Goal: Transaction & Acquisition: Purchase product/service

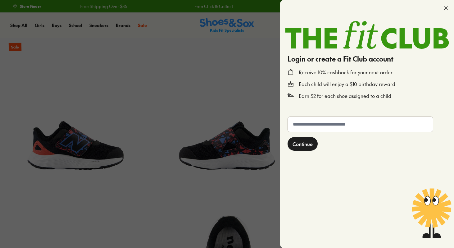
select select "*"
click at [436, 17] on div "Login or create a Fit Club account Receive 10% cashback for your next order Eac…" at bounding box center [367, 62] width 174 height 93
click at [334, 126] on input "text" at bounding box center [360, 124] width 145 height 15
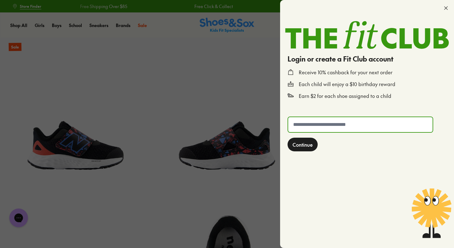
type input "**********"
click at [306, 145] on span "Continue" at bounding box center [303, 144] width 20 height 7
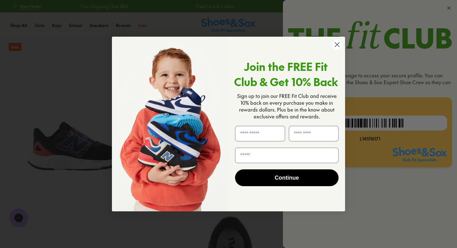
click at [338, 45] on circle "Close dialog" at bounding box center [337, 44] width 10 height 10
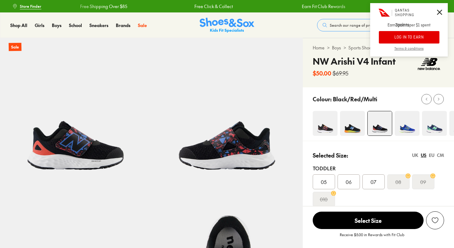
select select "*"
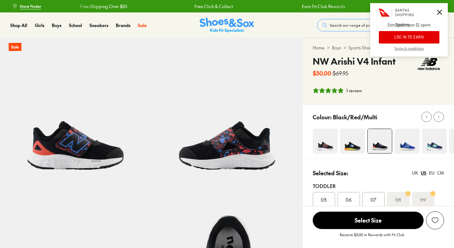
click at [440, 11] on icon at bounding box center [439, 12] width 5 height 5
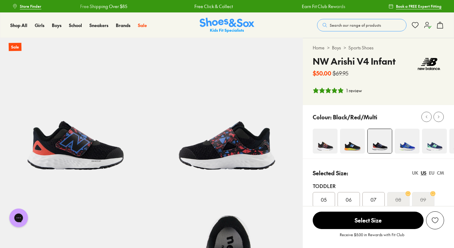
click at [428, 25] on icon at bounding box center [427, 24] width 7 height 7
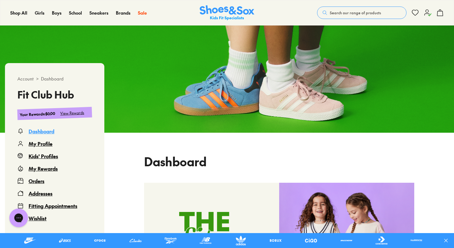
click at [75, 111] on div "View Rewards" at bounding box center [72, 113] width 24 height 7
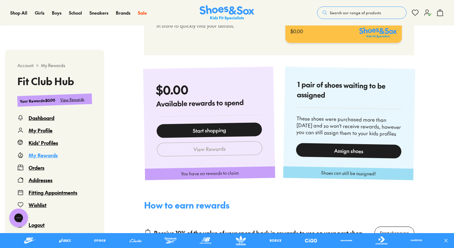
scroll to position [279, 0]
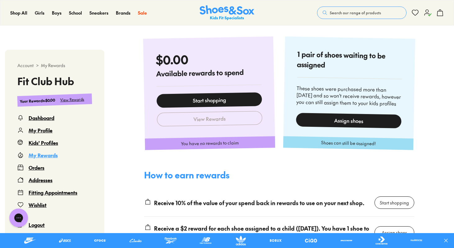
select select
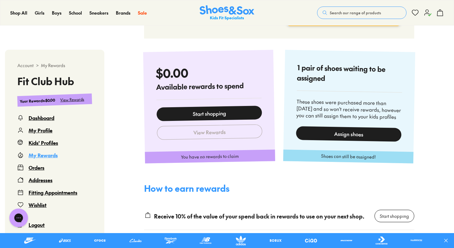
scroll to position [265, 0]
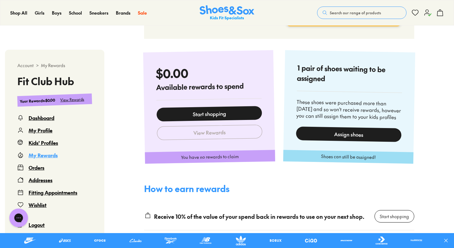
click at [427, 13] on use at bounding box center [428, 13] width 7 height 6
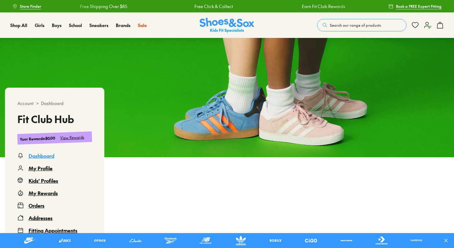
click at [348, 25] on span "Search our range of products" at bounding box center [355, 25] width 51 height 6
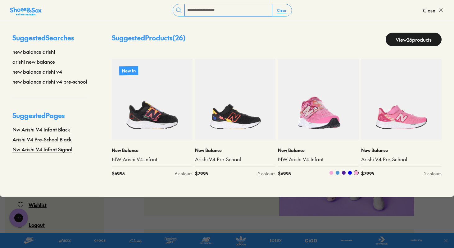
scroll to position [161, 0]
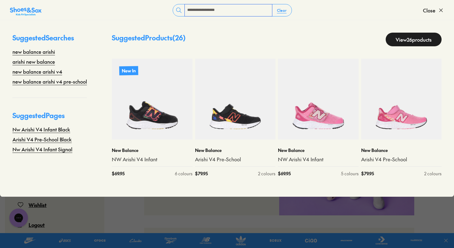
type input "**********"
click at [404, 42] on link "View 26 products" at bounding box center [414, 40] width 56 height 14
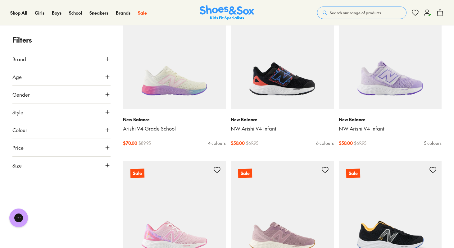
scroll to position [881, 0]
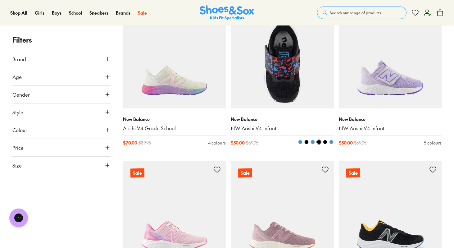
click at [281, 84] on img at bounding box center [282, 56] width 103 height 103
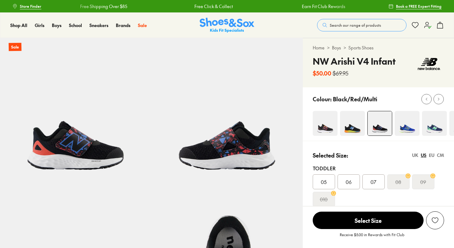
select select "*"
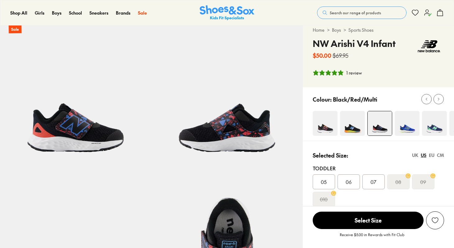
scroll to position [49, 0]
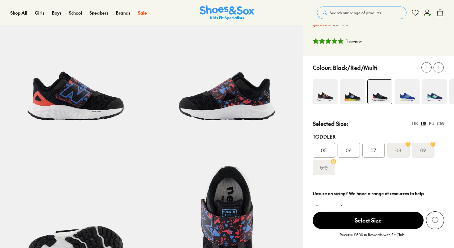
click at [327, 179] on div "Toddler 05 06 07 08 09 010" at bounding box center [378, 154] width 131 height 52
click at [326, 150] on span "05" at bounding box center [324, 149] width 6 height 7
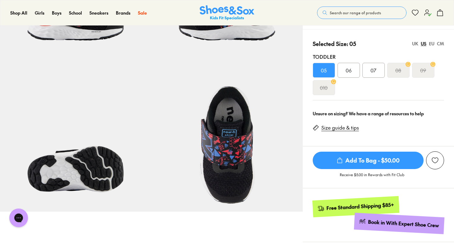
click at [332, 160] on span "Add To Bag - $50.00" at bounding box center [368, 160] width 111 height 17
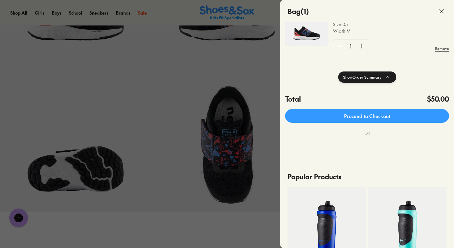
scroll to position [67, 0]
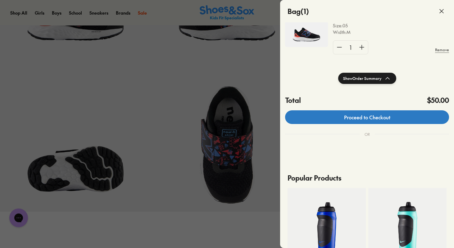
click at [352, 121] on link "Proceed to Checkout" at bounding box center [367, 117] width 164 height 14
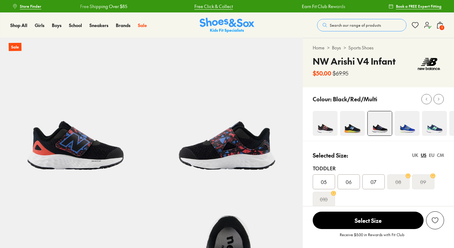
select select "*"
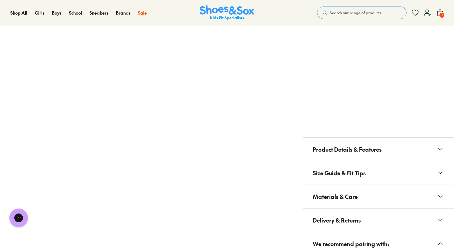
scroll to position [425, 0]
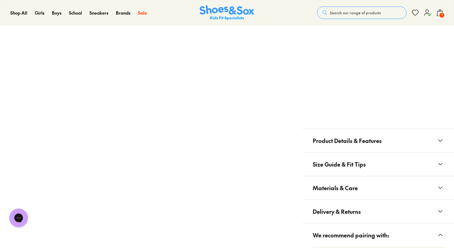
click at [383, 143] on button "Product Details & Features" at bounding box center [378, 140] width 151 height 23
